Goal: Task Accomplishment & Management: Manage account settings

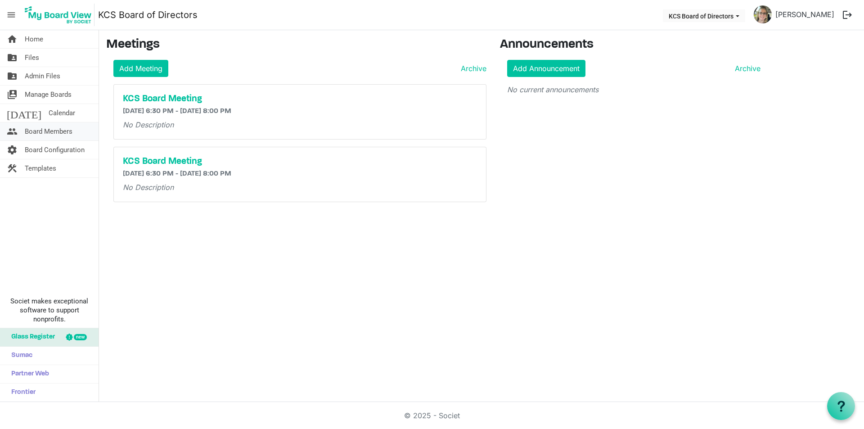
click at [54, 132] on span "Board Members" at bounding box center [49, 131] width 48 height 18
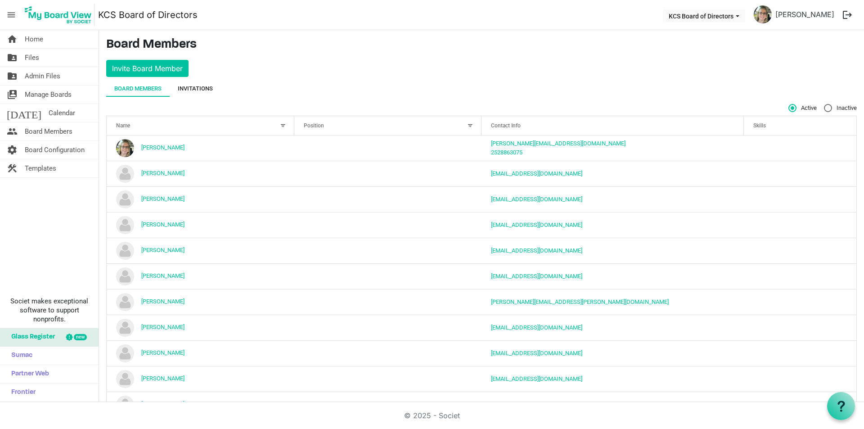
click at [196, 87] on div "Invitations" at bounding box center [195, 88] width 35 height 9
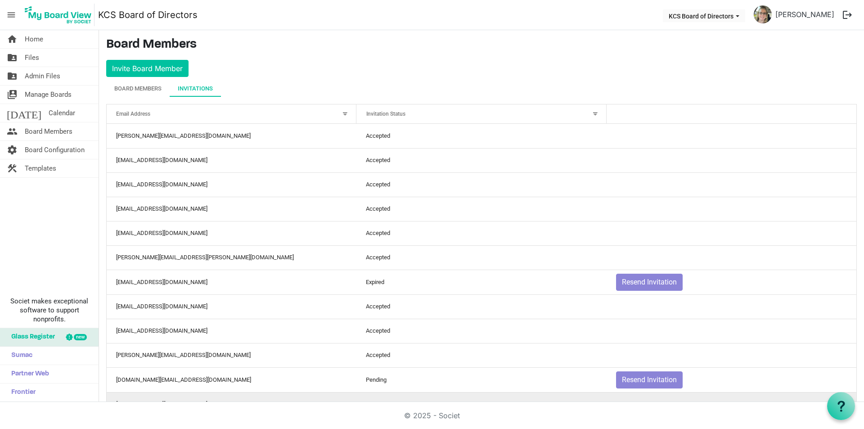
scroll to position [103, 0]
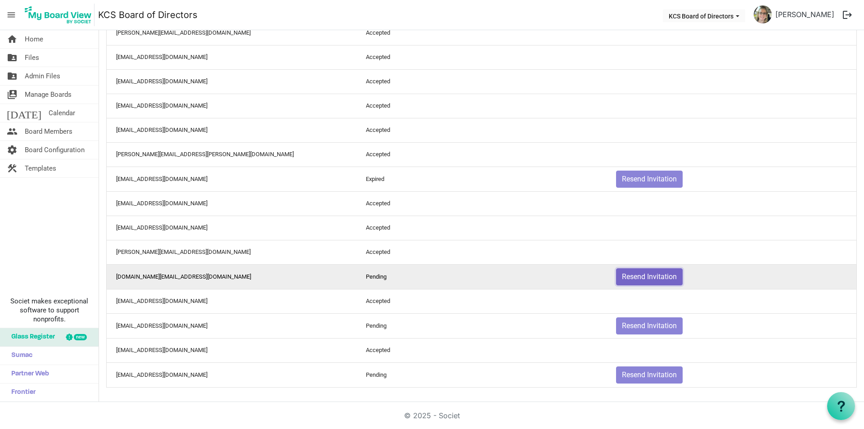
click at [641, 276] on button "Resend Invitation" at bounding box center [649, 276] width 67 height 17
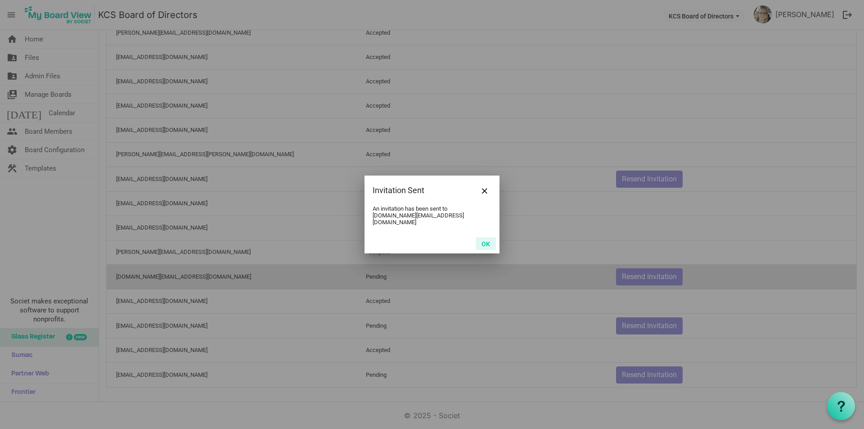
click at [483, 239] on button "OK" at bounding box center [486, 243] width 20 height 13
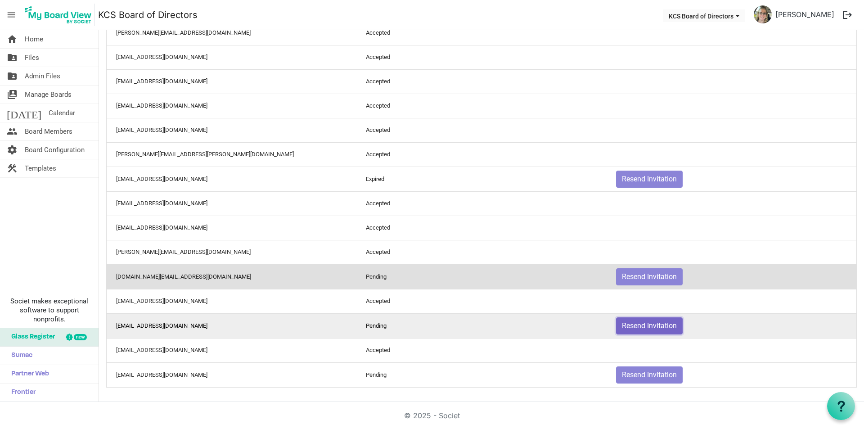
click at [637, 324] on button "Resend Invitation" at bounding box center [649, 325] width 67 height 17
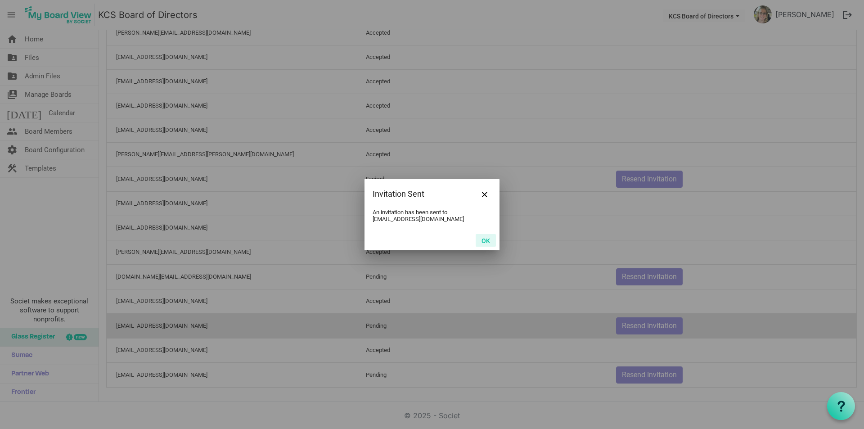
click at [485, 239] on button "OK" at bounding box center [486, 240] width 20 height 13
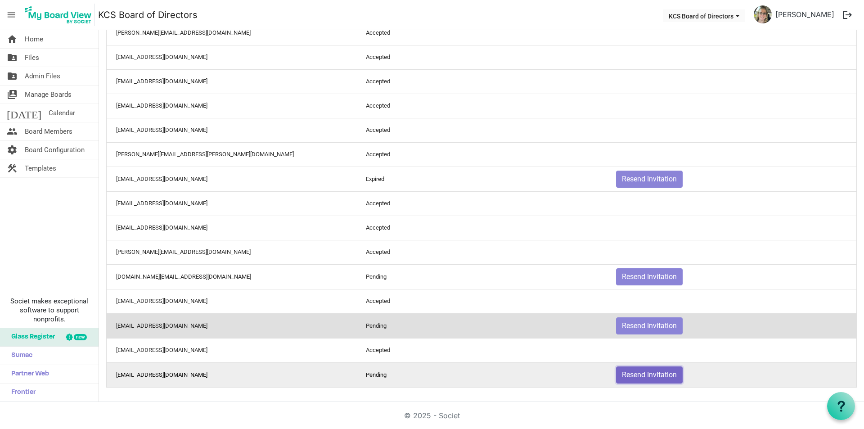
click at [647, 376] on button "Resend Invitation" at bounding box center [649, 374] width 67 height 17
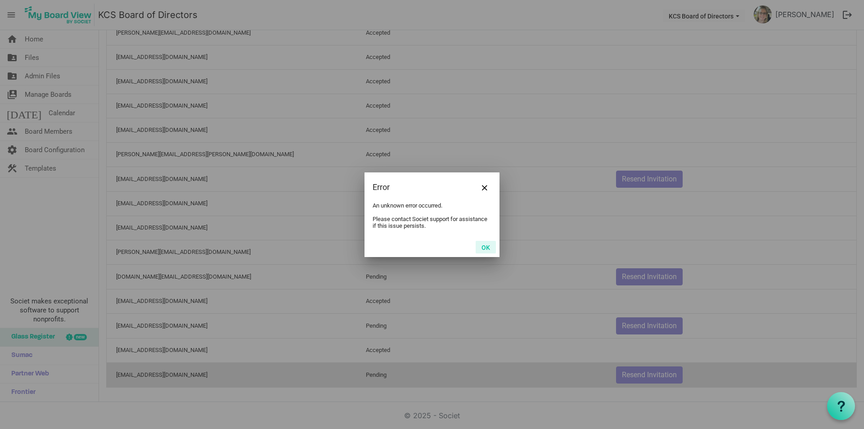
click at [487, 250] on button "OK" at bounding box center [486, 247] width 20 height 13
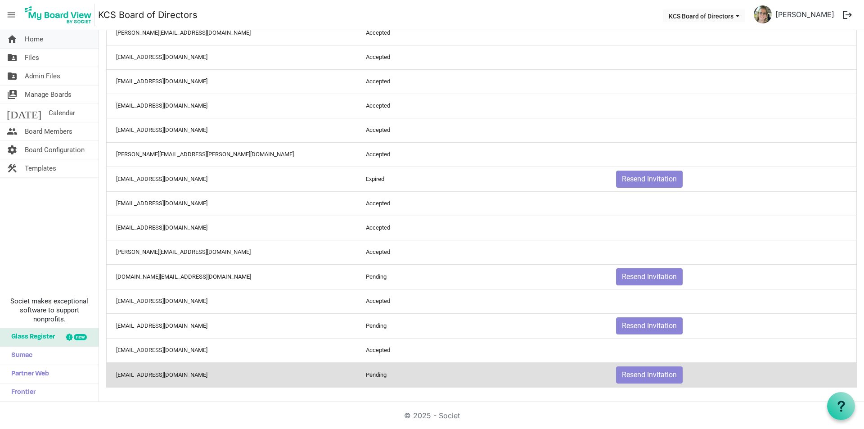
click at [35, 37] on span "Home" at bounding box center [34, 39] width 18 height 18
